Goal: Information Seeking & Learning: Get advice/opinions

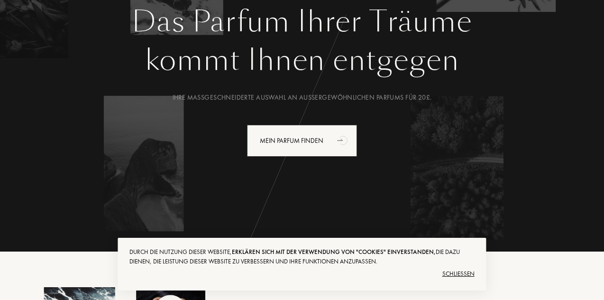
scroll to position [114, 0]
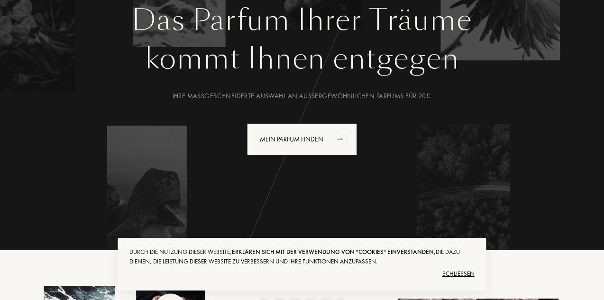
click at [449, 272] on div "Schließen" at bounding box center [301, 273] width 345 height 15
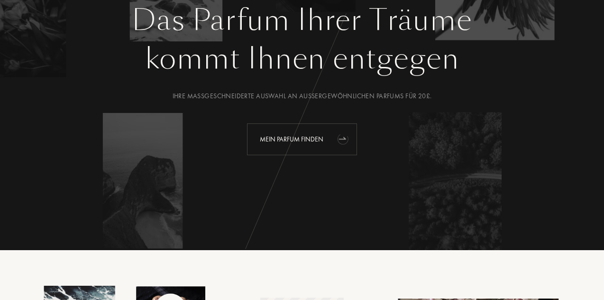
click at [295, 133] on div "Mein Parfum finden" at bounding box center [302, 139] width 110 height 32
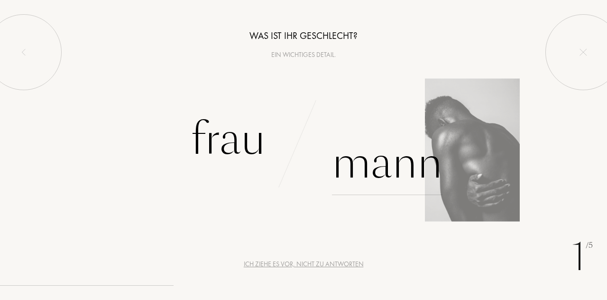
click at [386, 168] on div "Mann" at bounding box center [387, 163] width 110 height 64
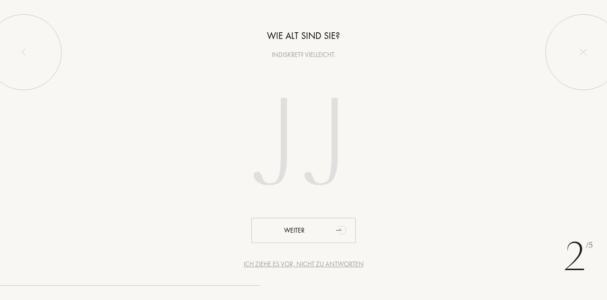
click at [278, 133] on input "number" at bounding box center [303, 146] width 204 height 164
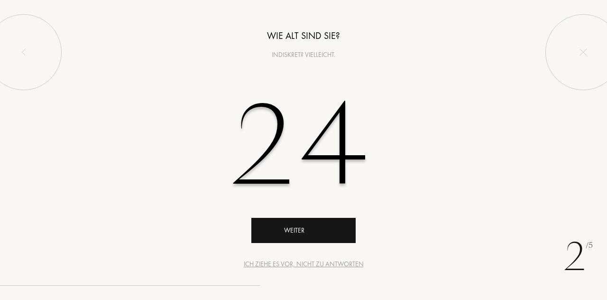
type input "24"
click at [313, 232] on div "Weiter" at bounding box center [303, 230] width 104 height 25
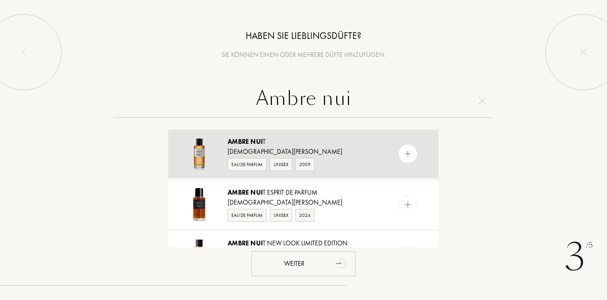
type input "Ambre nui"
click at [403, 156] on img at bounding box center [407, 153] width 9 height 9
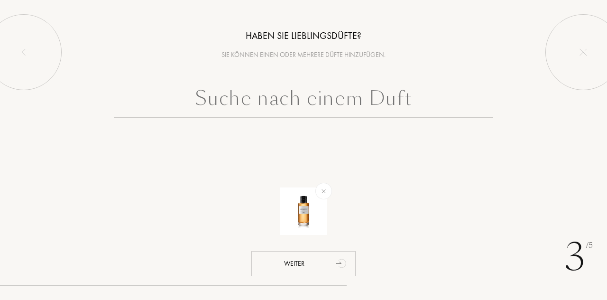
click at [375, 114] on input "text" at bounding box center [303, 100] width 379 height 34
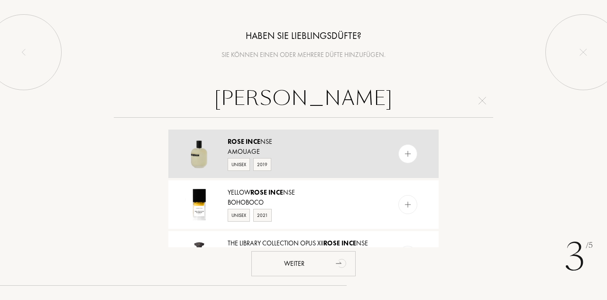
type input "Rose ince"
click at [407, 153] on img at bounding box center [407, 153] width 9 height 9
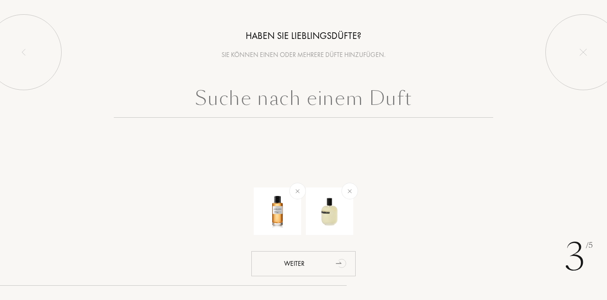
click at [359, 105] on input "text" at bounding box center [303, 100] width 379 height 34
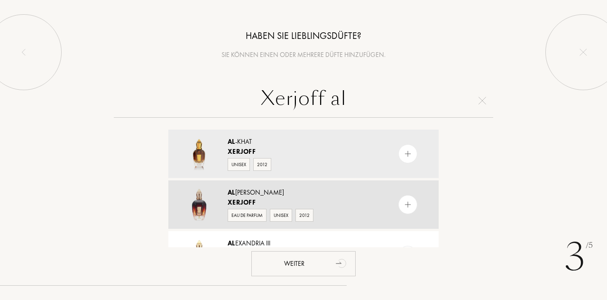
type input "Xerjoff al"
click at [403, 202] on img at bounding box center [407, 204] width 9 height 9
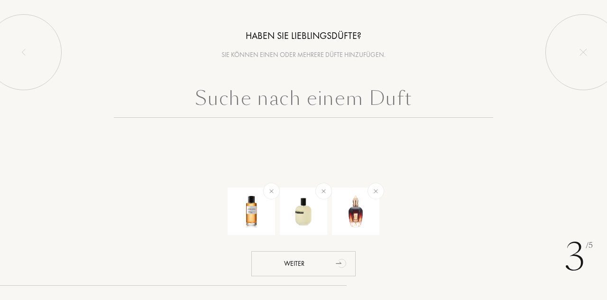
click at [364, 93] on input "text" at bounding box center [303, 100] width 379 height 34
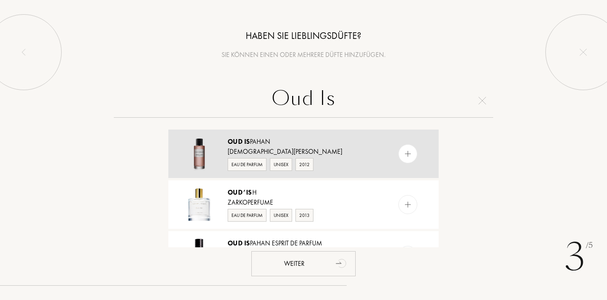
type input "Oud Is"
click at [411, 154] on div at bounding box center [407, 153] width 19 height 19
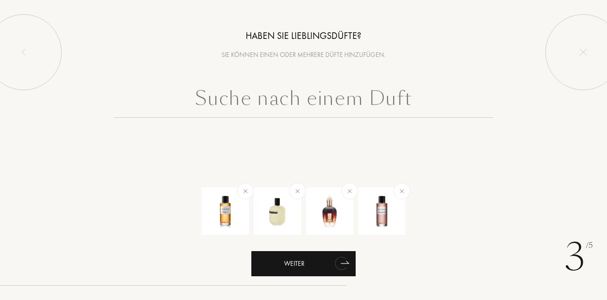
click at [329, 265] on div "Weiter" at bounding box center [303, 263] width 104 height 25
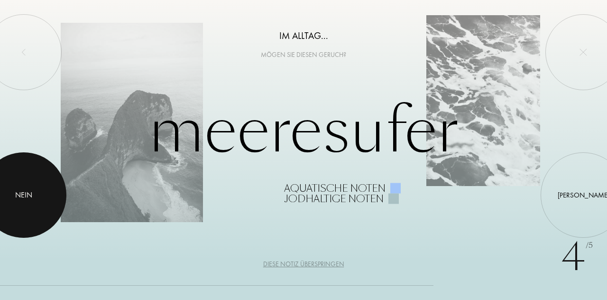
click at [7, 194] on div at bounding box center [23, 194] width 85 height 85
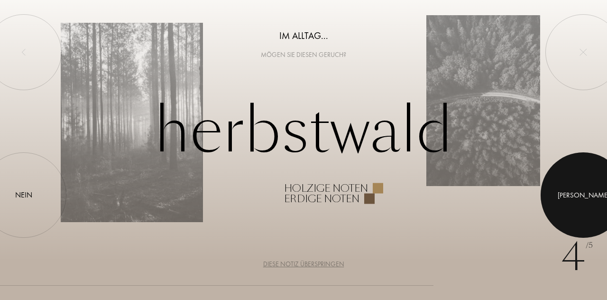
click at [556, 198] on div at bounding box center [582, 194] width 85 height 85
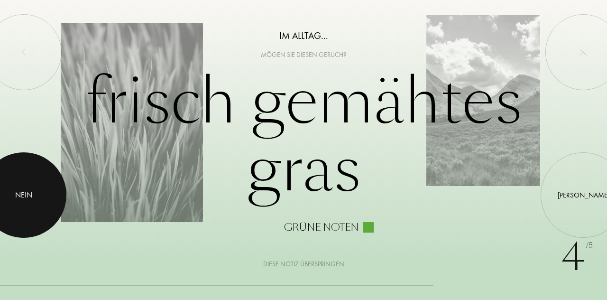
click at [28, 183] on div at bounding box center [23, 194] width 85 height 85
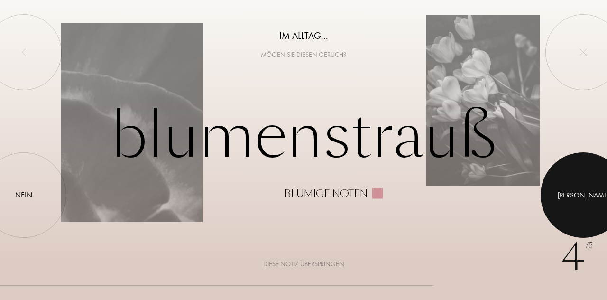
click at [564, 200] on div at bounding box center [582, 194] width 85 height 85
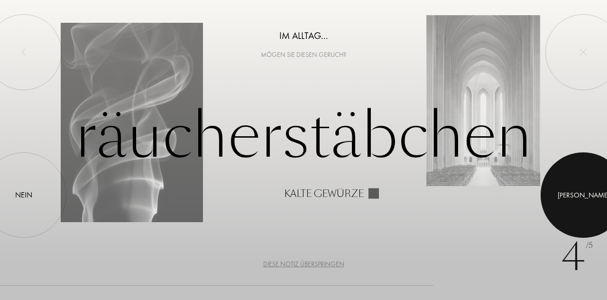
click at [566, 173] on div at bounding box center [582, 194] width 85 height 85
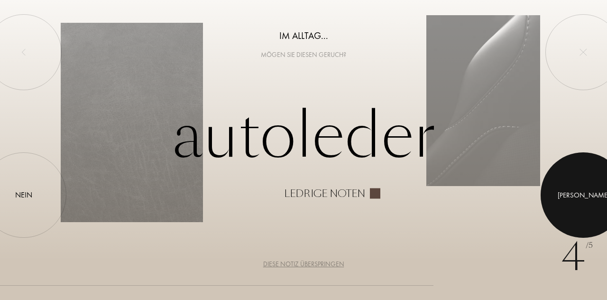
click at [602, 181] on div at bounding box center [582, 194] width 85 height 85
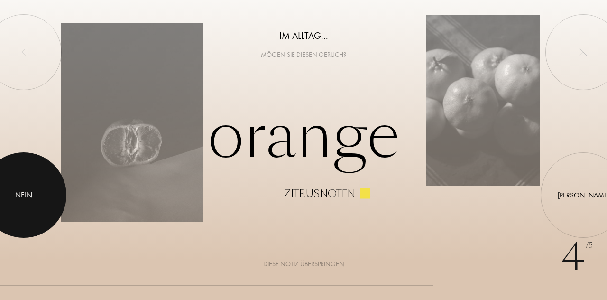
click at [24, 191] on div "Nein" at bounding box center [23, 194] width 17 height 11
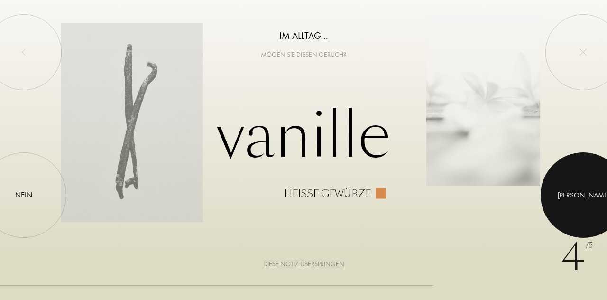
click at [559, 182] on div at bounding box center [582, 194] width 85 height 85
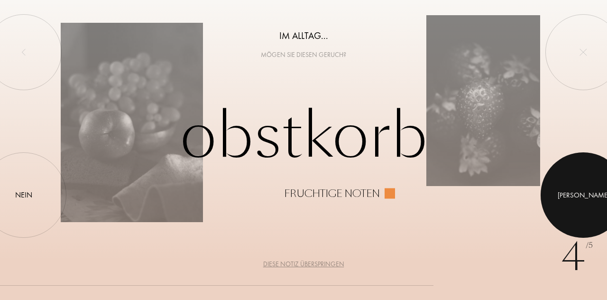
click at [556, 169] on div at bounding box center [582, 194] width 85 height 85
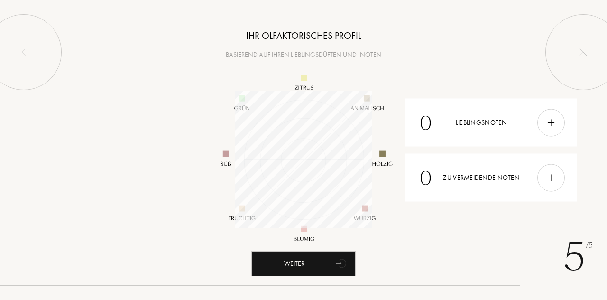
scroll to position [137, 137]
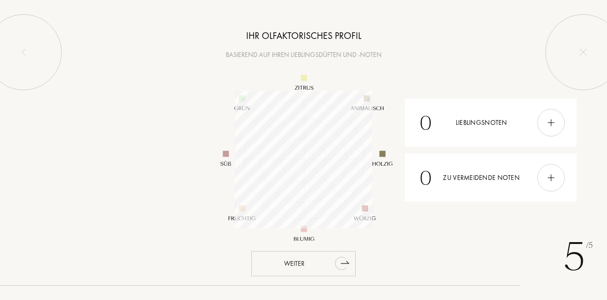
click at [348, 261] on icon "animation" at bounding box center [341, 262] width 19 height 19
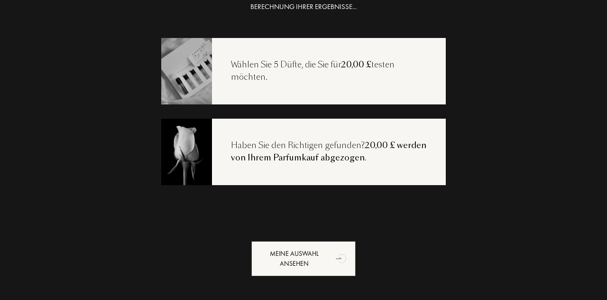
scroll to position [18, 0]
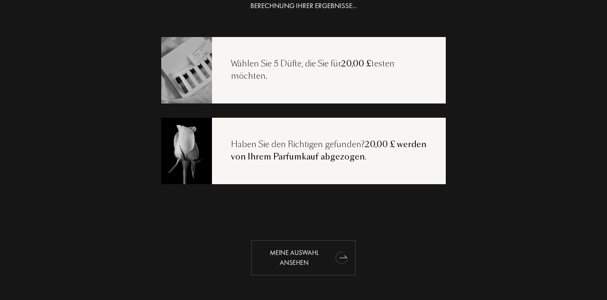
drag, startPoint x: 344, startPoint y: 241, endPoint x: 336, endPoint y: 248, distance: 10.8
click at [336, 248] on icon "animation" at bounding box center [341, 256] width 19 height 19
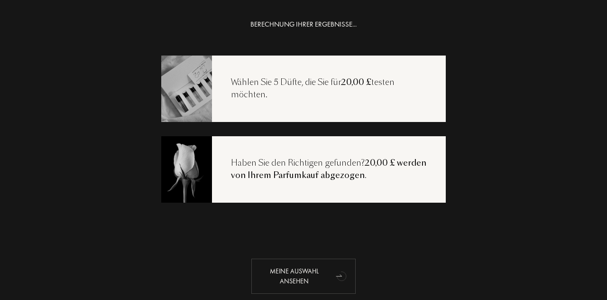
click at [289, 276] on div "Meine Auswahl ansehen" at bounding box center [303, 275] width 104 height 35
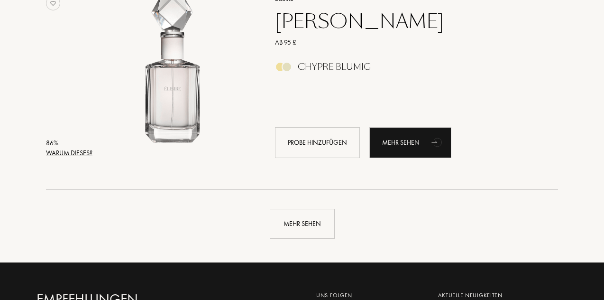
scroll to position [2229, 0]
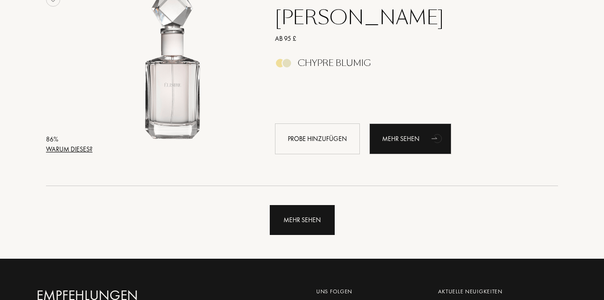
click at [283, 228] on div "Mehr sehen" at bounding box center [302, 220] width 65 height 30
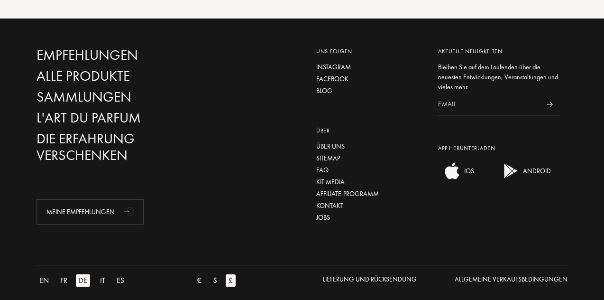
scroll to position [4507, 0]
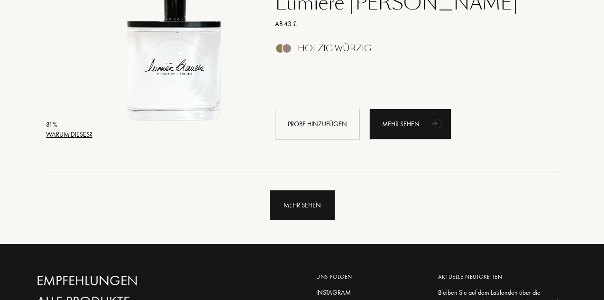
click at [293, 203] on div "Mehr sehen" at bounding box center [302, 205] width 65 height 30
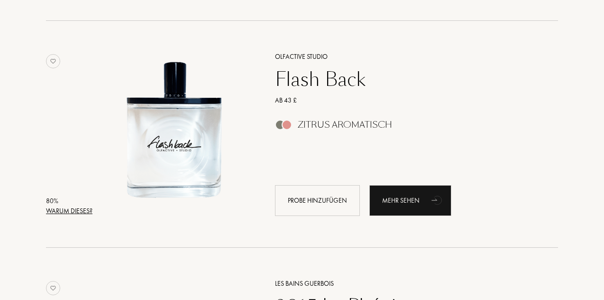
scroll to position [4886, 0]
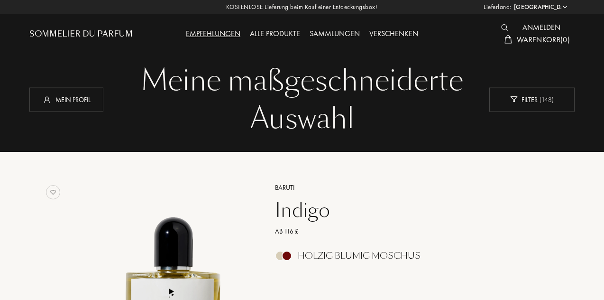
click at [549, 6] on select "[GEOGRAPHIC_DATA] [GEOGRAPHIC_DATA] [GEOGRAPHIC_DATA] [GEOGRAPHIC_DATA] [GEOGRA…" at bounding box center [539, 6] width 57 height 9
select select "CH"
click at [511, 2] on select "Afghanistan Ägypten Albanien Algerien Amerikanische Jungferninseln Andorra Ango…" at bounding box center [539, 6] width 57 height 9
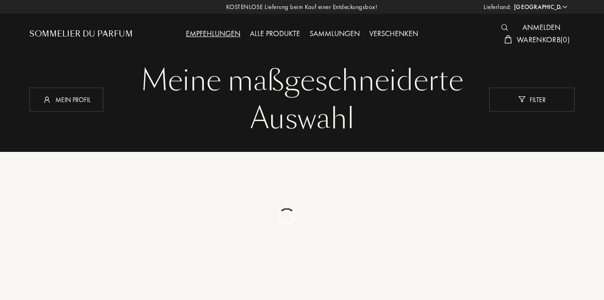
select select "CH"
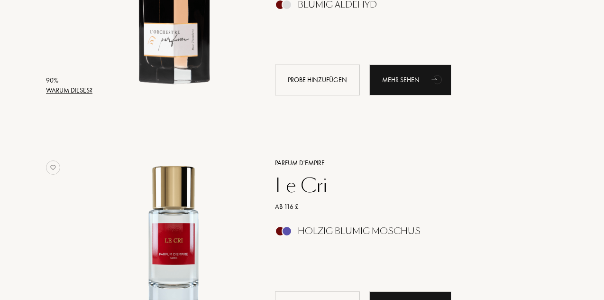
scroll to position [724, 0]
